Goal: Check status

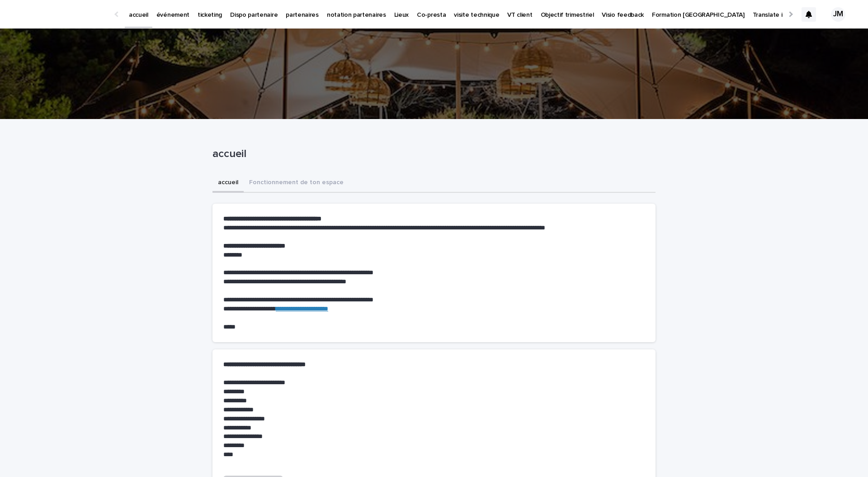
click at [202, 15] on p "ticketing" at bounding box center [210, 9] width 24 height 19
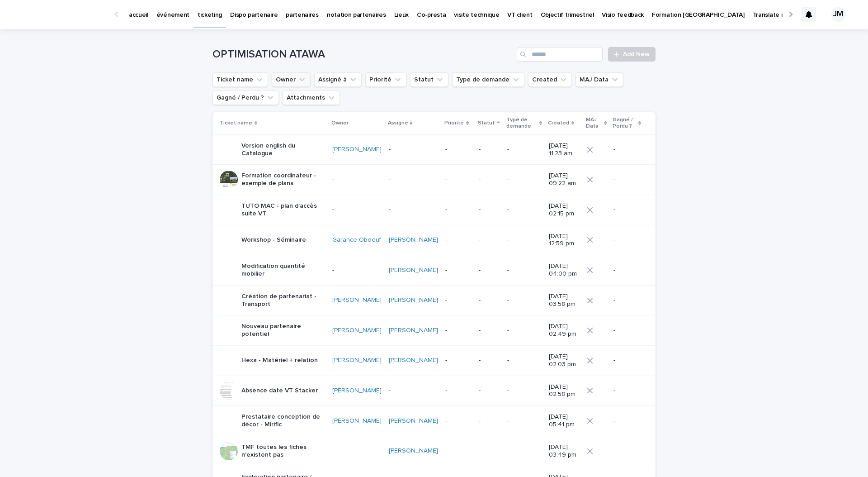
click at [279, 78] on button "Owner" at bounding box center [291, 79] width 39 height 14
type input "****"
click at [300, 153] on p "[PERSON_NAME]" at bounding box center [327, 154] width 96 height 6
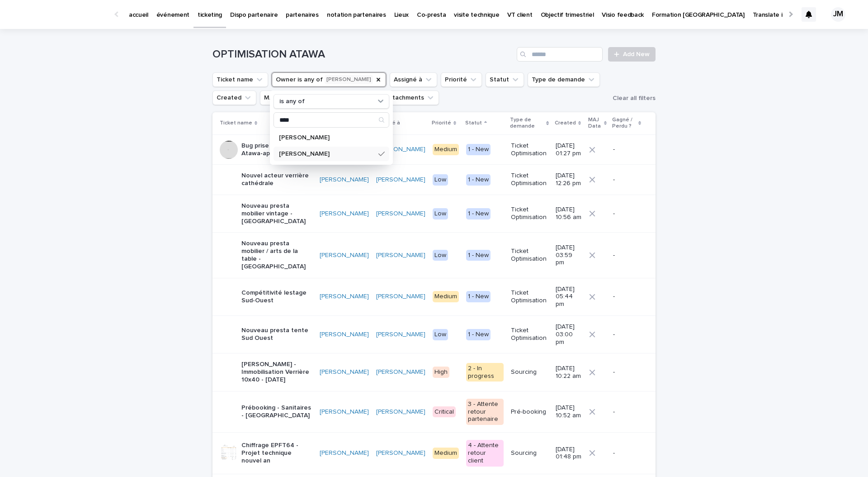
click at [283, 404] on p "Prébooking - Sanitaires - [GEOGRAPHIC_DATA]" at bounding box center [277, 411] width 71 height 15
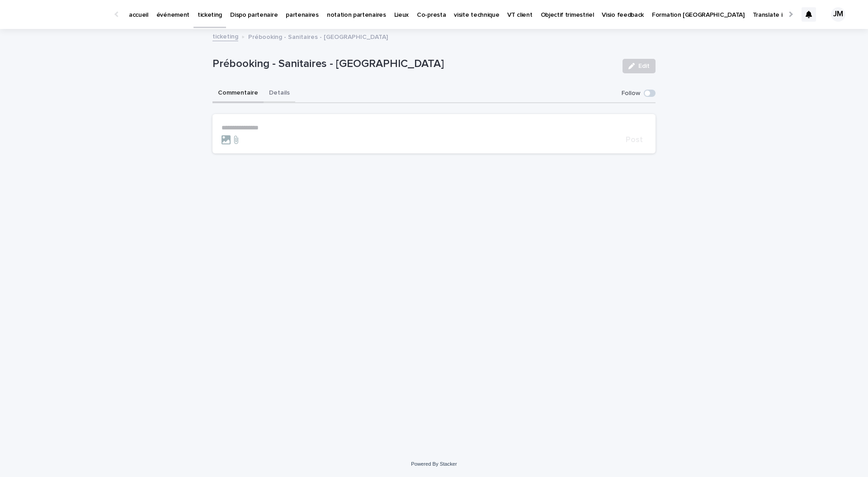
click at [276, 90] on button "Details" at bounding box center [280, 93] width 32 height 19
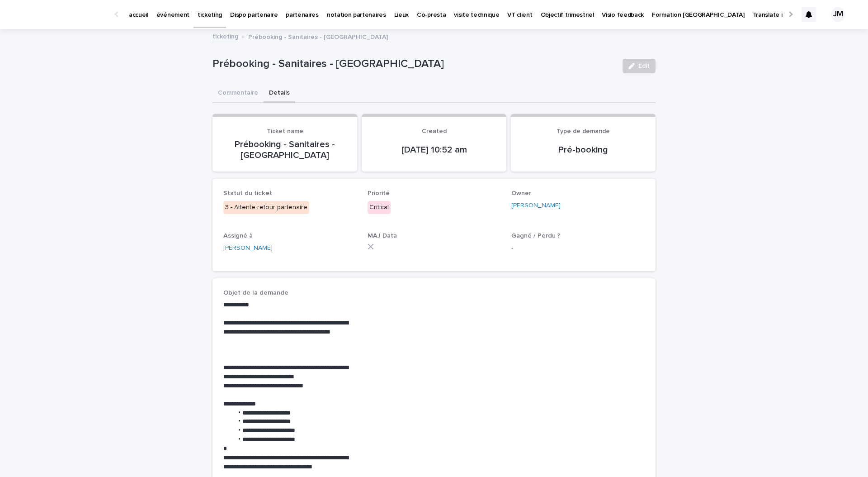
scroll to position [379, 0]
